Goal: Find specific page/section: Find specific page/section

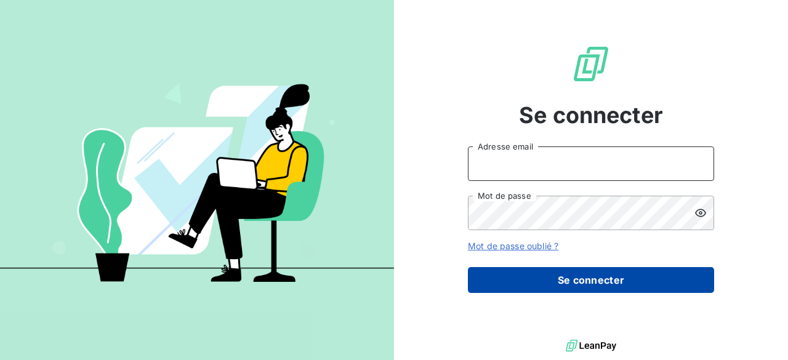
type input "[PERSON_NAME][EMAIL_ADDRESS][DOMAIN_NAME]"
click at [588, 278] on button "Se connecter" at bounding box center [591, 280] width 246 height 26
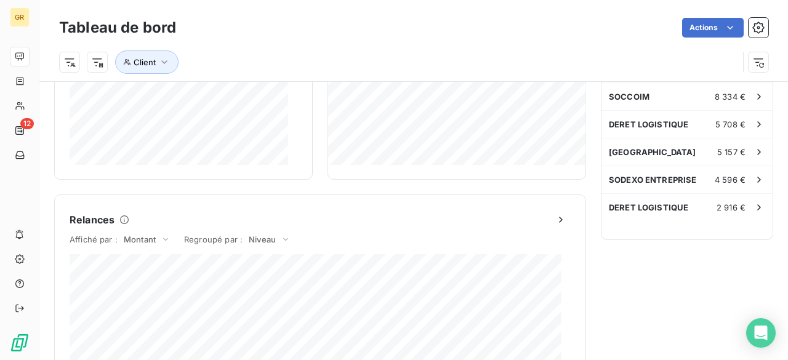
scroll to position [409, 0]
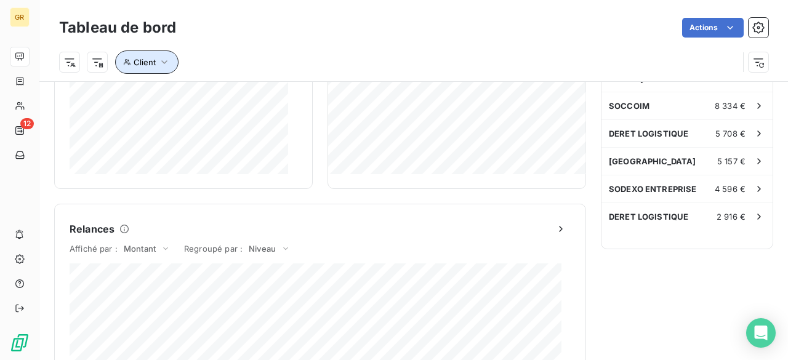
click at [164, 61] on icon "button" at bounding box center [164, 62] width 12 height 12
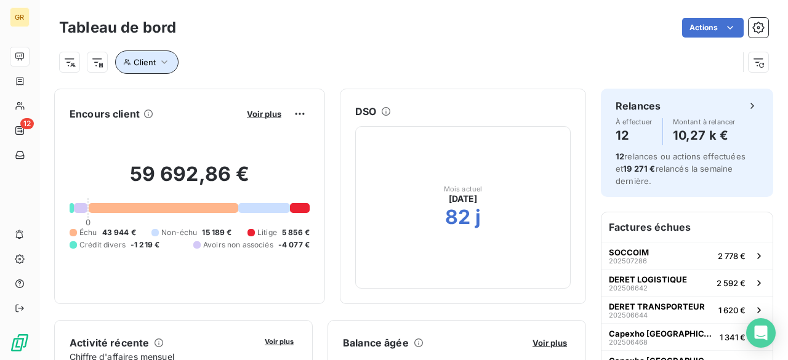
scroll to position [0, 0]
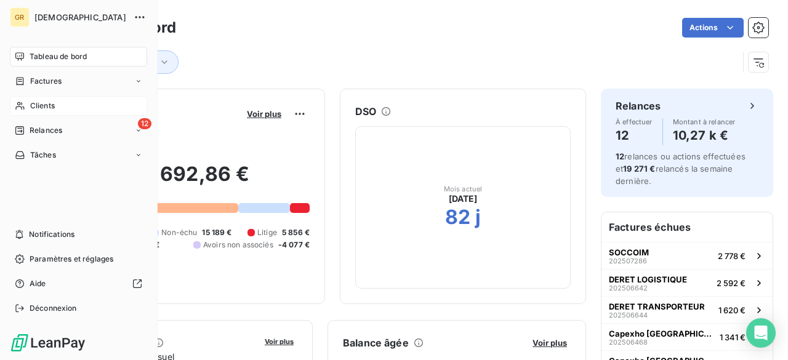
click at [52, 108] on span "Clients" at bounding box center [42, 105] width 25 height 11
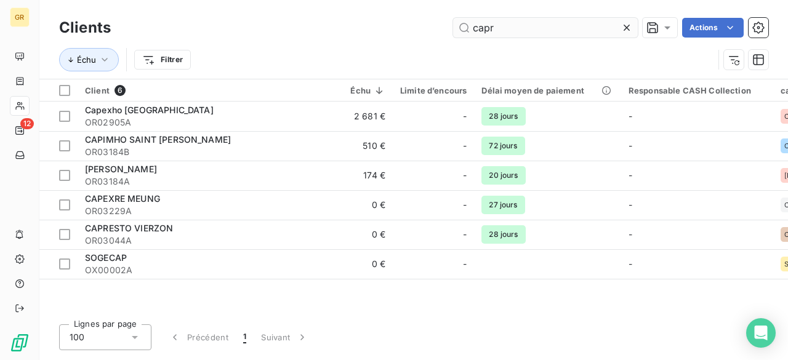
type input "capre"
